Goal: Task Accomplishment & Management: Manage account settings

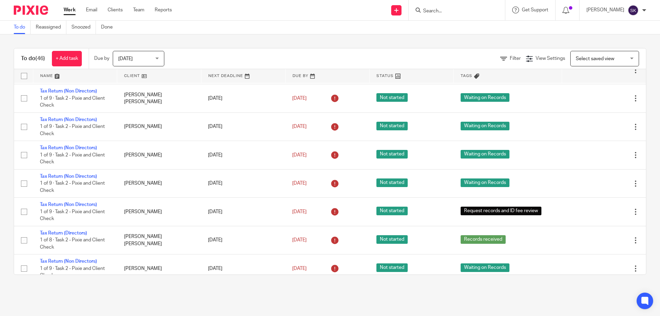
scroll to position [1113, 0]
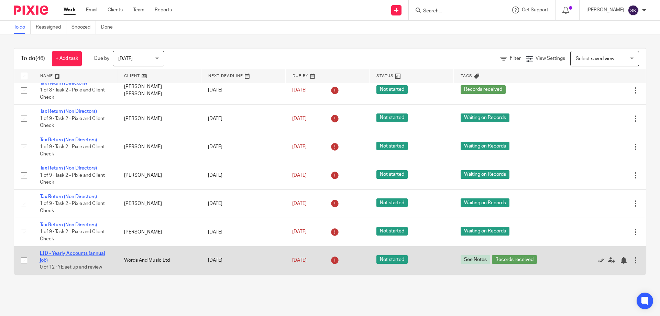
click at [80, 254] on link "LTD - Yearly Accounts (annual job)" at bounding box center [72, 257] width 65 height 12
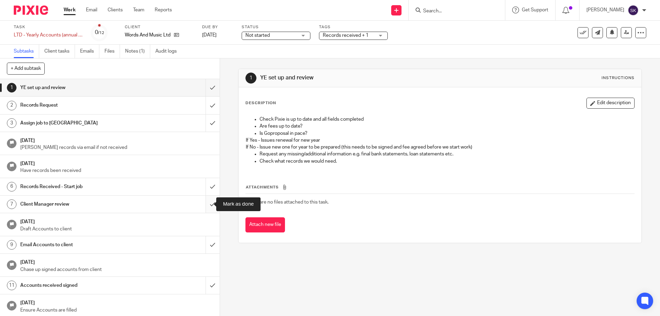
click at [207, 207] on input "submit" at bounding box center [110, 204] width 220 height 17
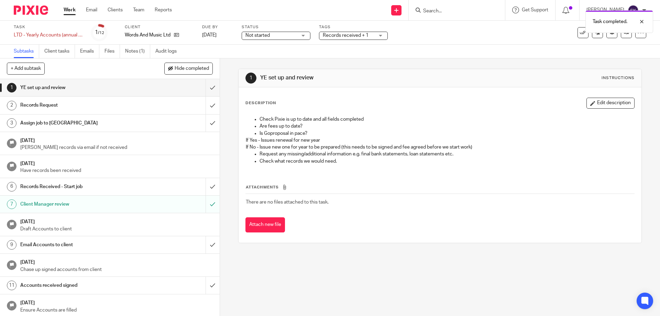
click at [352, 35] on span "Records received + 1" at bounding box center [346, 35] width 46 height 5
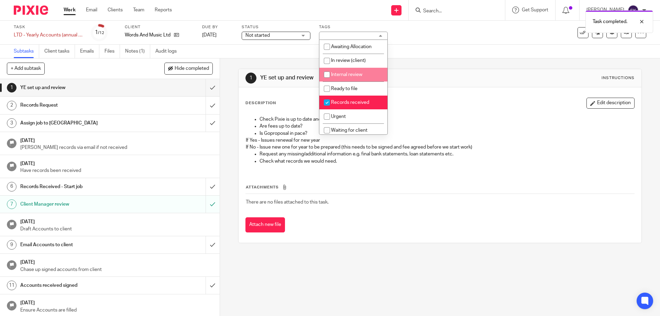
click at [354, 76] on span "Internal review" at bounding box center [346, 74] width 31 height 5
checkbox input "true"
click at [475, 77] on div "1 YE set up and review Instructions" at bounding box center [440, 78] width 389 height 11
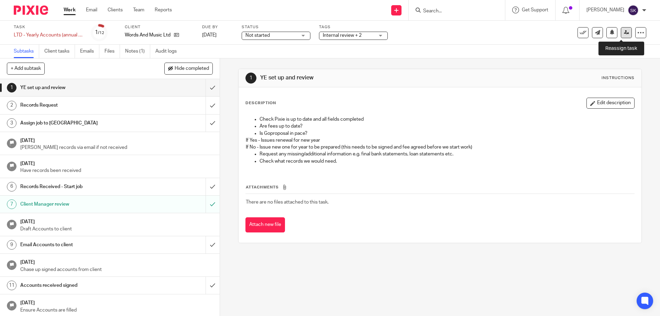
click at [624, 34] on icon at bounding box center [626, 32] width 5 height 5
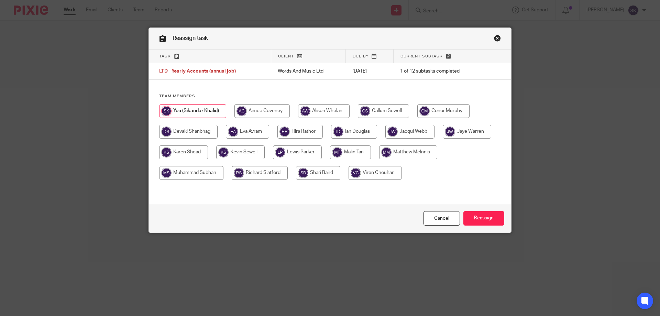
click at [352, 134] on input "radio" at bounding box center [354, 132] width 46 height 14
radio input "true"
click at [481, 220] on input "Reassign" at bounding box center [484, 218] width 41 height 15
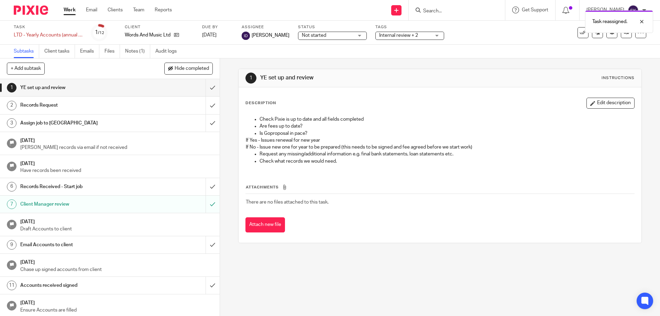
click at [74, 11] on link "Work" at bounding box center [70, 10] width 12 height 7
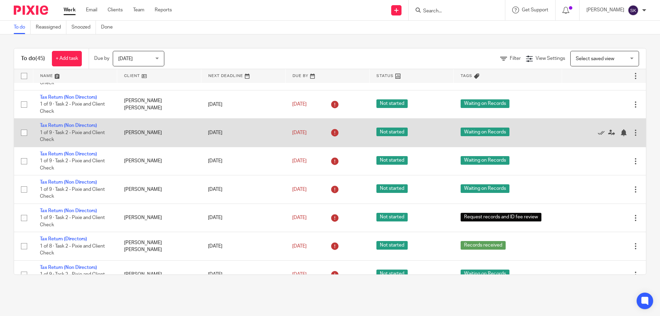
scroll to position [963, 0]
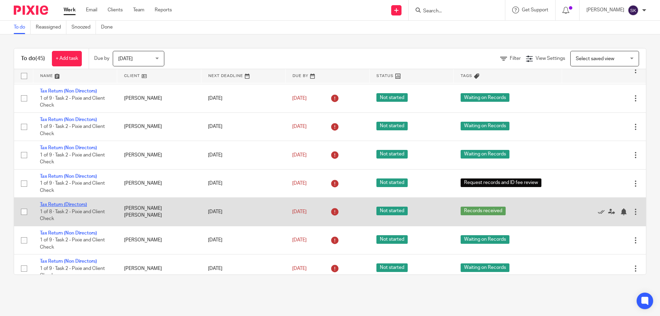
click at [81, 205] on link "Tax Return (Directors)" at bounding box center [63, 204] width 47 height 5
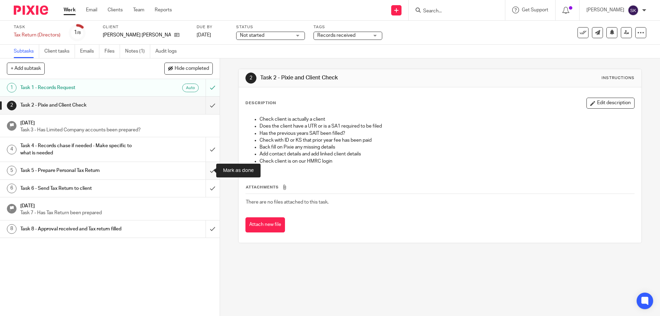
click at [207, 172] on input "submit" at bounding box center [110, 170] width 220 height 17
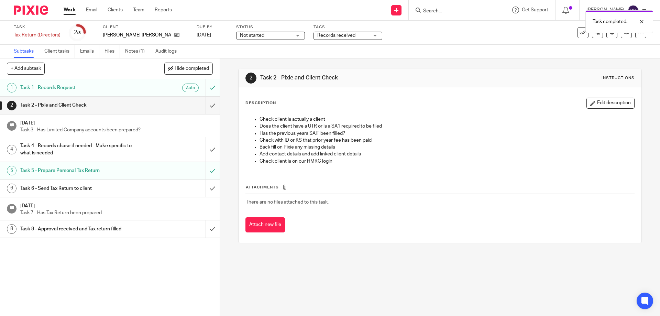
click at [347, 35] on span "Records received" at bounding box center [343, 35] width 52 height 7
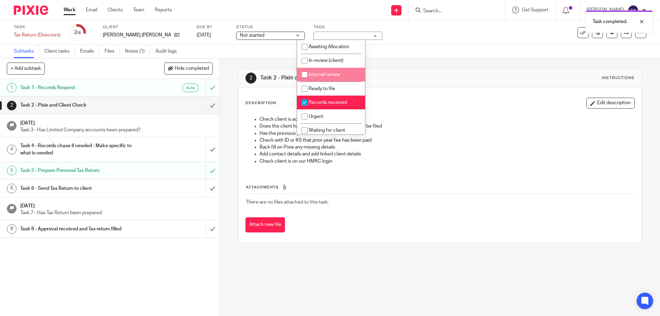
click at [335, 77] on li "Internal review" at bounding box center [331, 75] width 68 height 14
checkbox input "true"
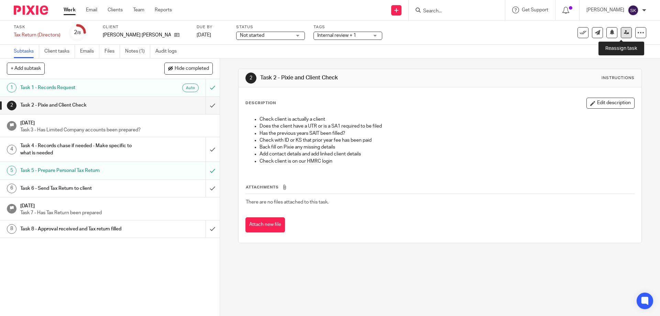
click at [624, 33] on icon at bounding box center [626, 32] width 5 height 5
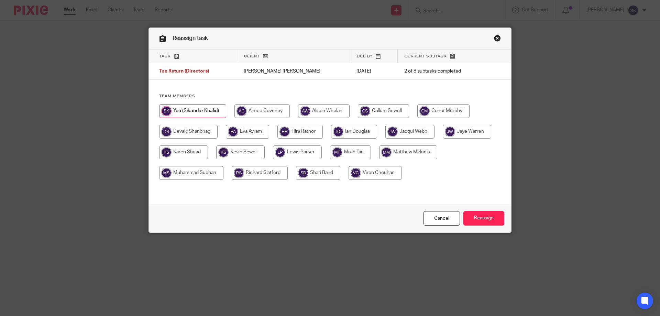
click at [348, 135] on input "radio" at bounding box center [354, 132] width 46 height 14
radio input "true"
click at [480, 216] on input "Reassign" at bounding box center [484, 218] width 41 height 15
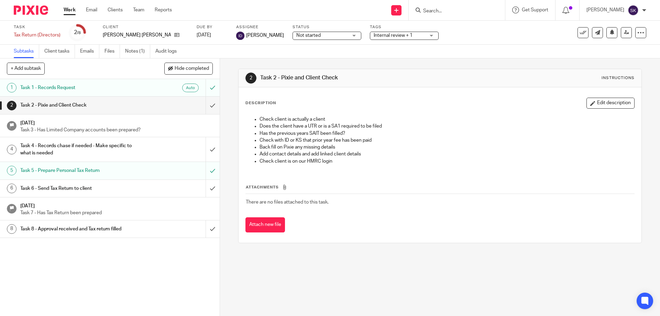
click at [72, 10] on link "Work" at bounding box center [70, 10] width 12 height 7
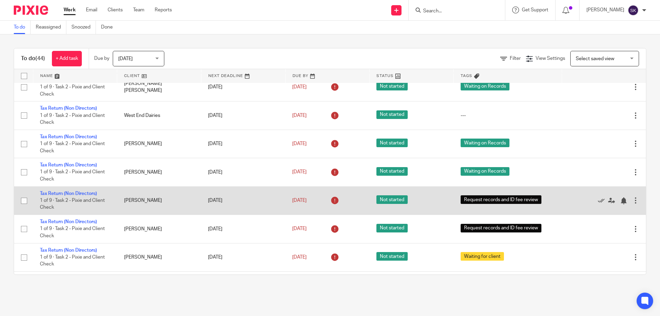
scroll to position [231, 0]
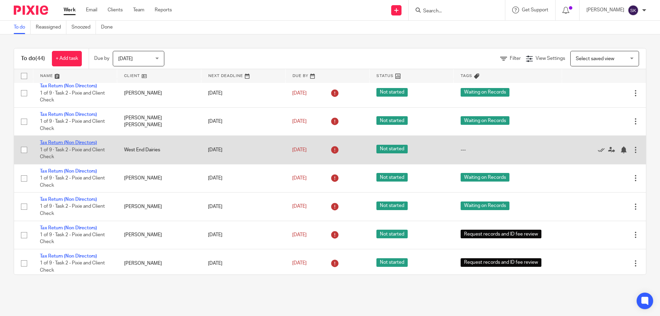
click at [85, 144] on link "Tax Return (Non Directors)" at bounding box center [68, 142] width 57 height 5
